Goal: Share content

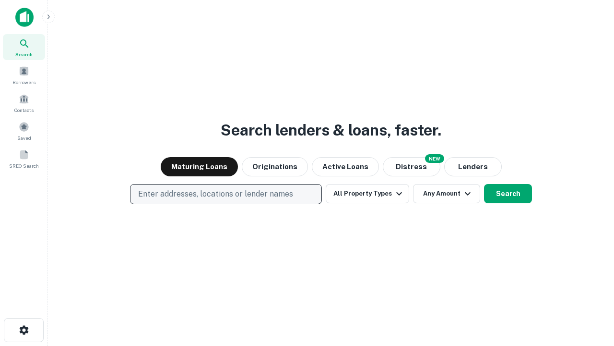
click at [226, 194] on p "Enter addresses, locations or lender names" at bounding box center [215, 194] width 155 height 12
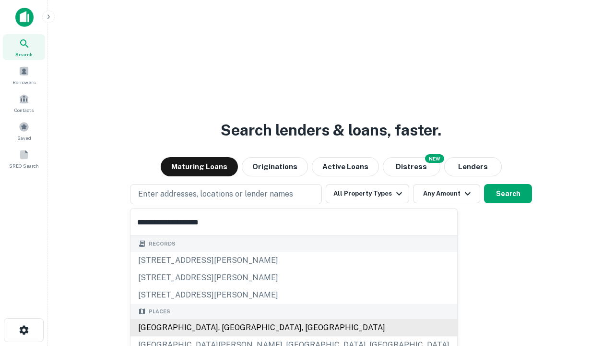
click at [229, 327] on div "Santa Monica, CA, USA" at bounding box center [294, 327] width 327 height 17
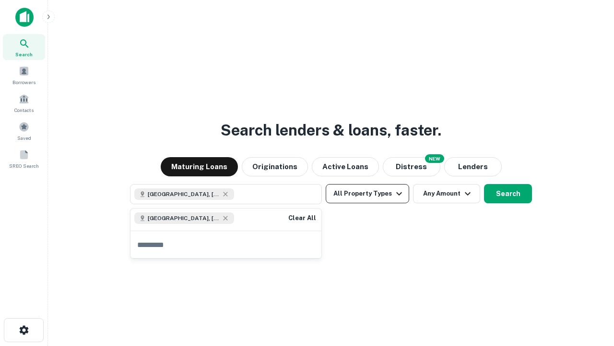
click at [368, 193] on button "All Property Types" at bounding box center [368, 193] width 84 height 19
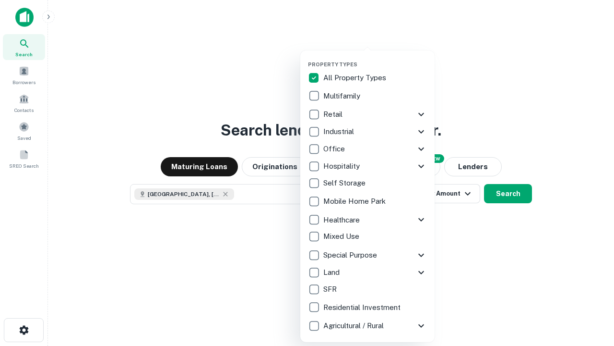
click at [375, 58] on button "button" at bounding box center [375, 58] width 134 height 0
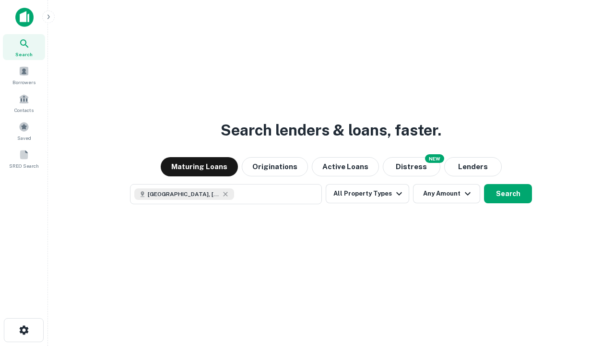
scroll to position [15, 0]
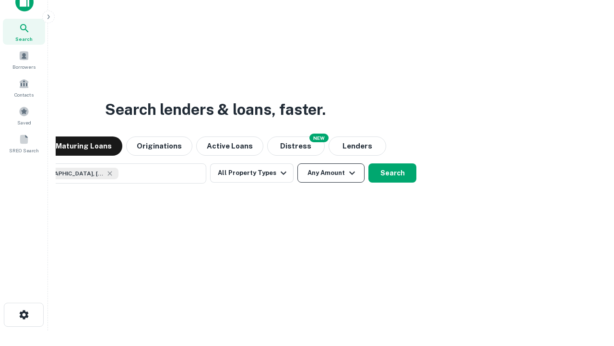
click at [298, 163] on button "Any Amount" at bounding box center [331, 172] width 67 height 19
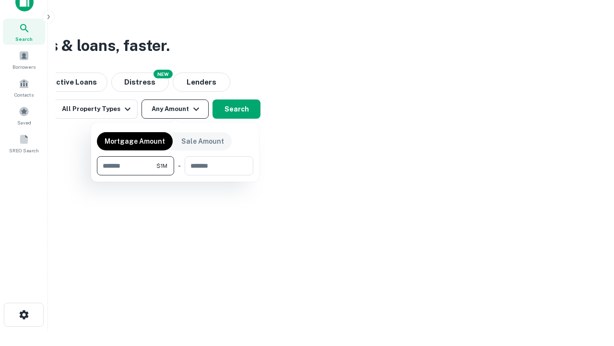
type input "*******"
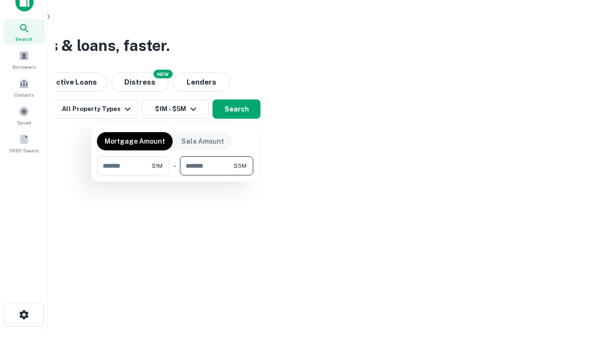
type input "*******"
click at [175, 175] on button "button" at bounding box center [175, 175] width 156 height 0
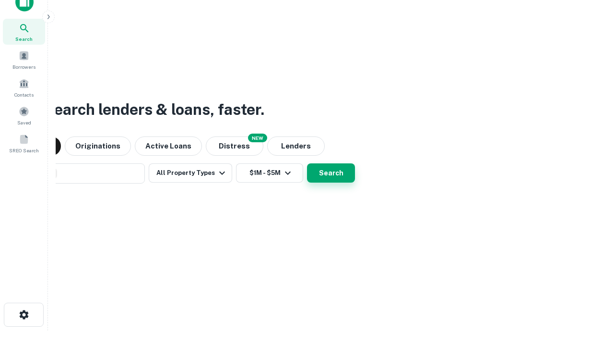
click at [307, 163] on button "Search" at bounding box center [331, 172] width 48 height 19
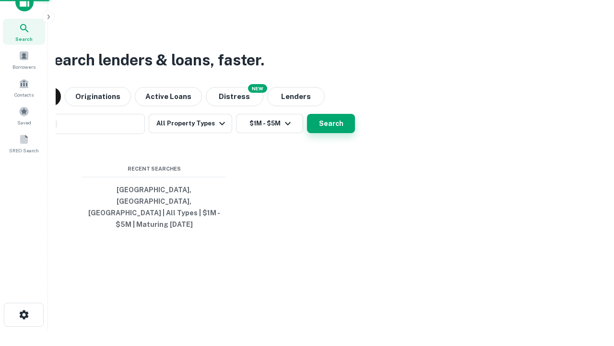
scroll to position [31, 272]
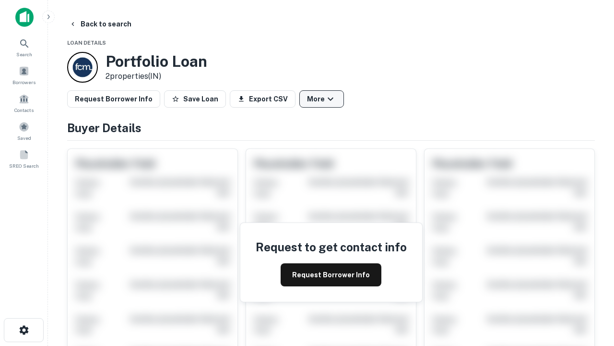
click at [322, 99] on button "More" at bounding box center [322, 98] width 45 height 17
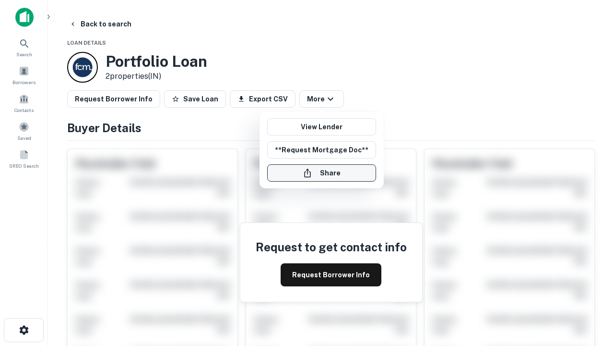
click at [322, 173] on button "Share" at bounding box center [321, 172] width 109 height 17
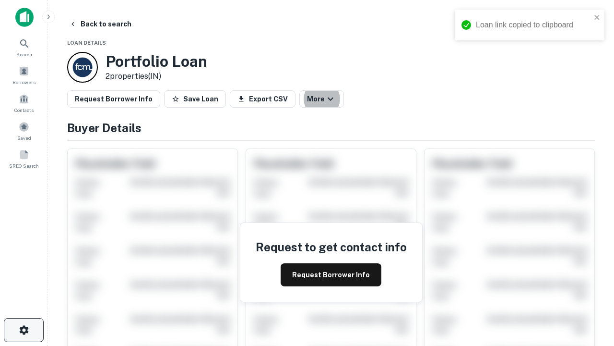
click at [24, 330] on icon "button" at bounding box center [24, 330] width 12 height 12
